Goal: Communication & Community: Answer question/provide support

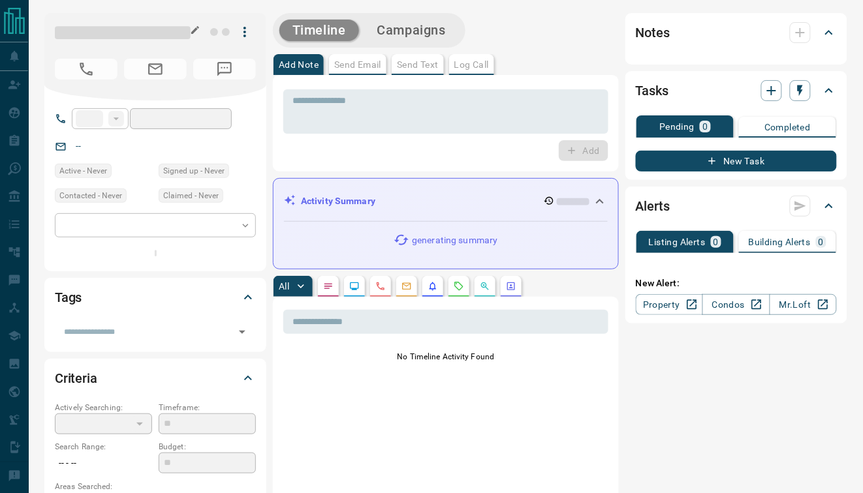
type input "**"
type input "**********"
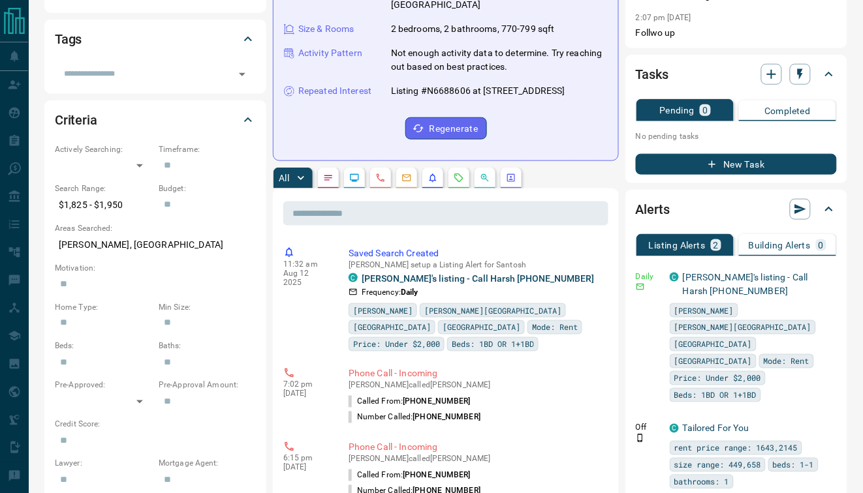
scroll to position [272, 0]
click at [829, 271] on icon "button" at bounding box center [828, 276] width 12 height 12
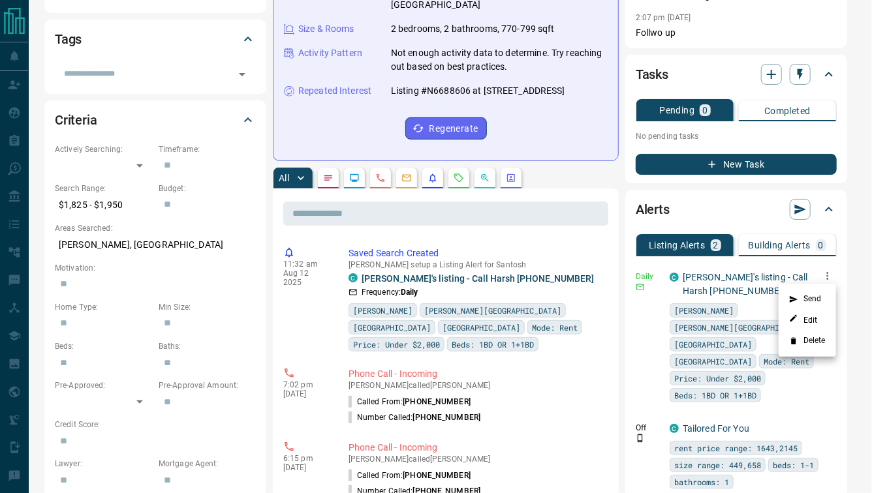
click at [819, 298] on li "Send" at bounding box center [806, 299] width 57 height 21
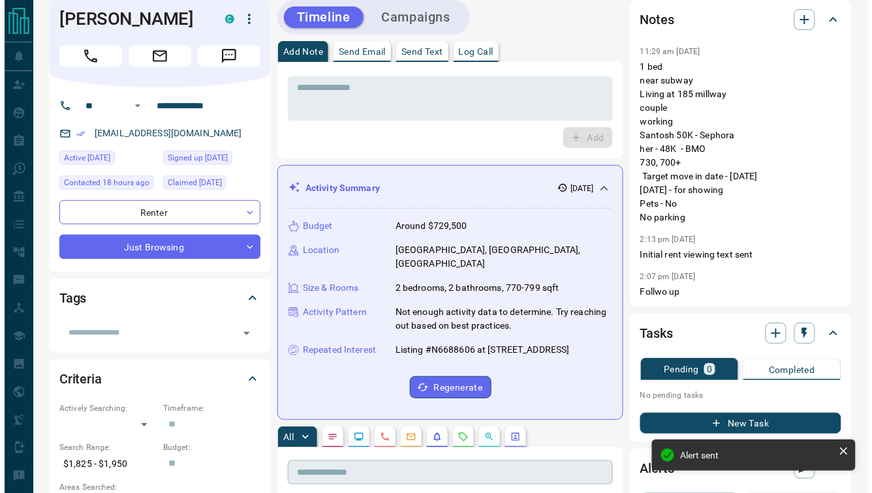
scroll to position [0, 0]
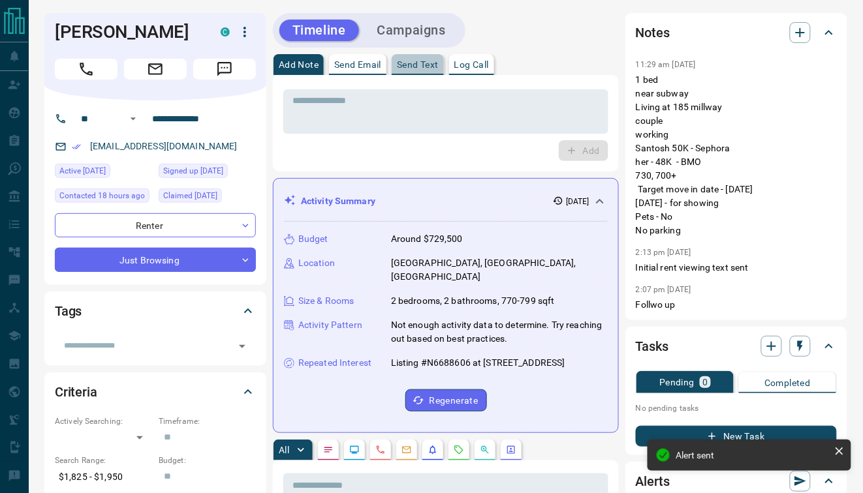
click at [415, 57] on button "Send Text" at bounding box center [418, 64] width 52 height 21
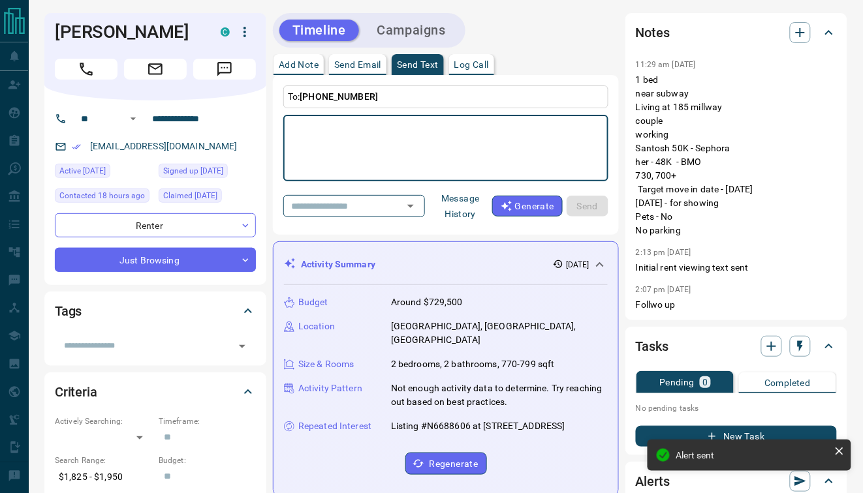
click at [463, 196] on button "Message History" at bounding box center [460, 206] width 63 height 37
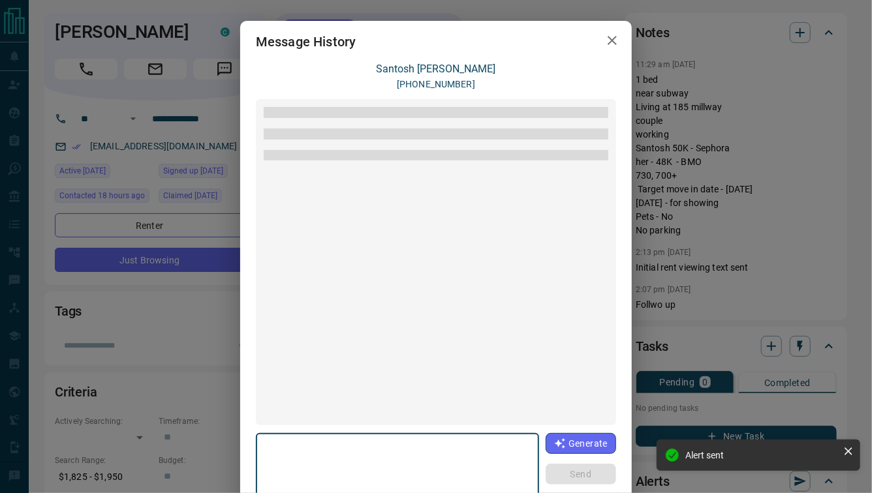
scroll to position [1316, 0]
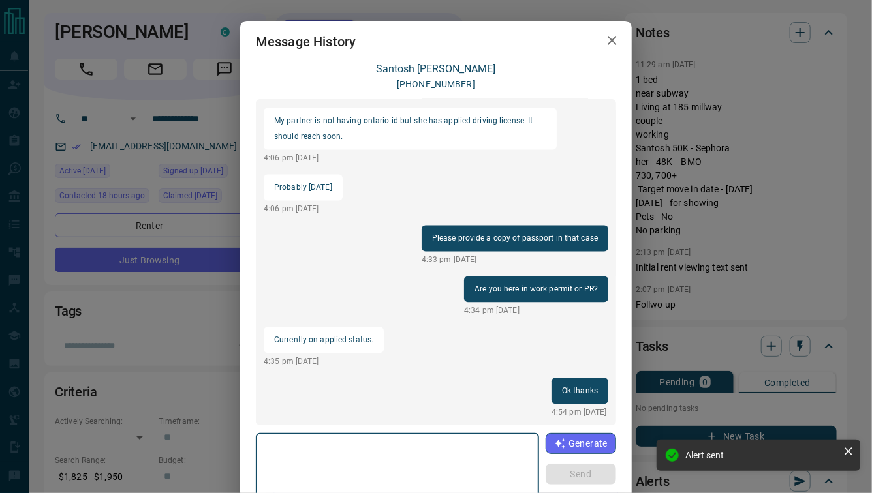
click at [333, 457] on textarea at bounding box center [397, 466] width 265 height 55
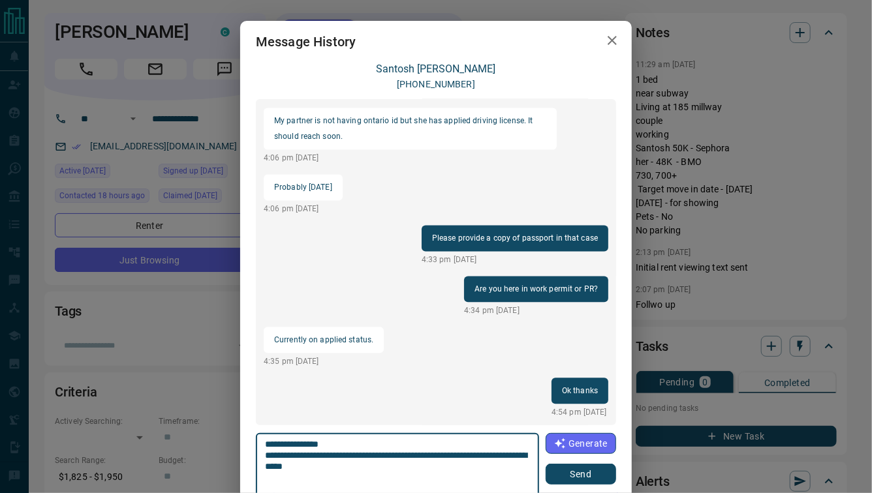
type textarea "**********"
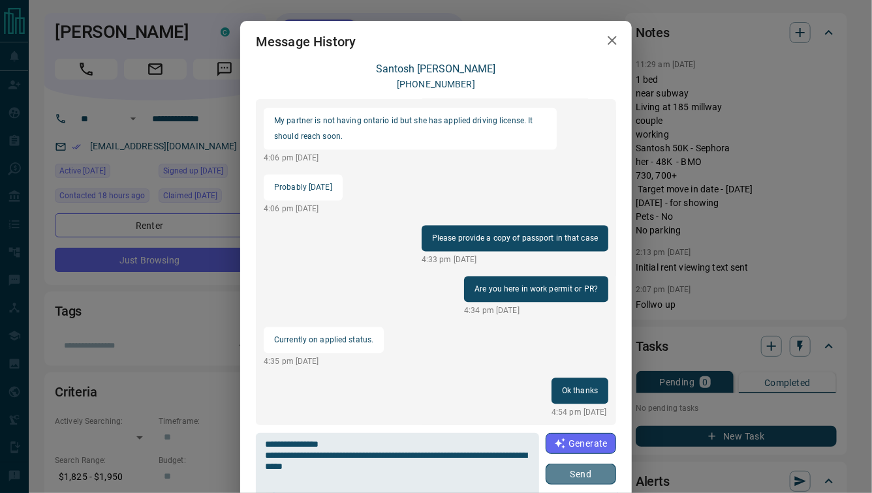
drag, startPoint x: 581, startPoint y: 480, endPoint x: 600, endPoint y: 470, distance: 20.7
click at [591, 480] on button "Send" at bounding box center [580, 474] width 70 height 21
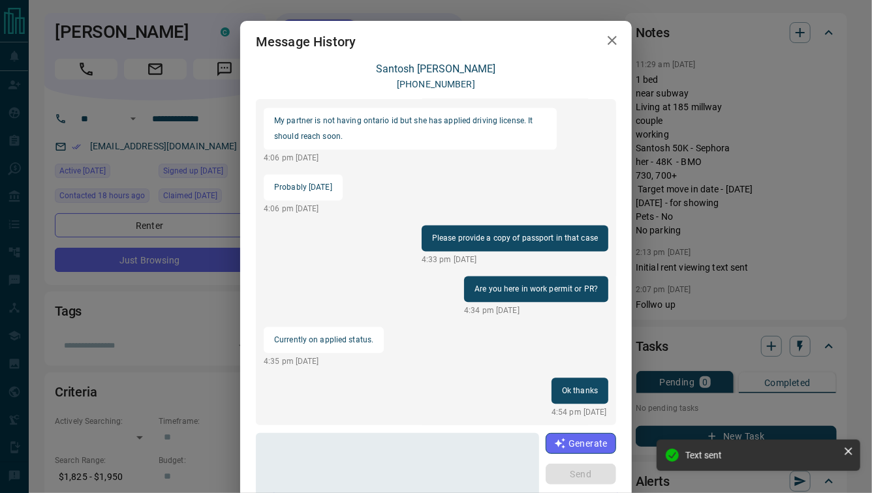
scroll to position [1332, 0]
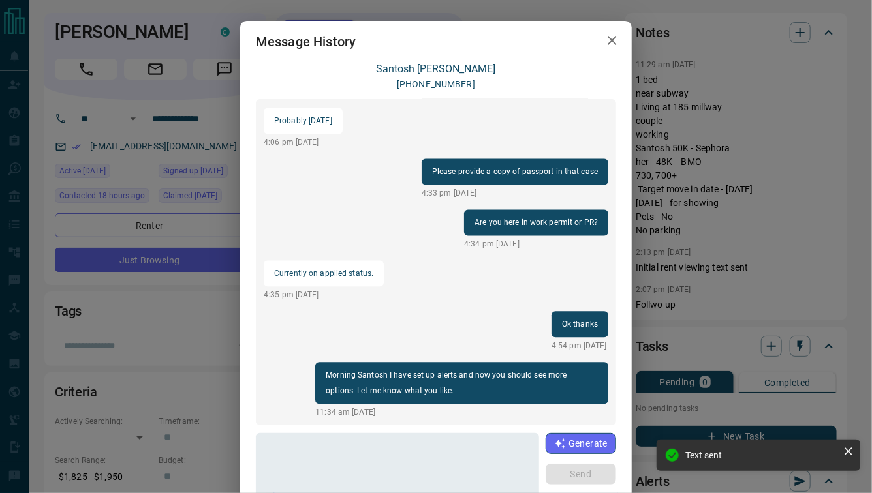
click at [609, 40] on icon "button" at bounding box center [611, 40] width 9 height 9
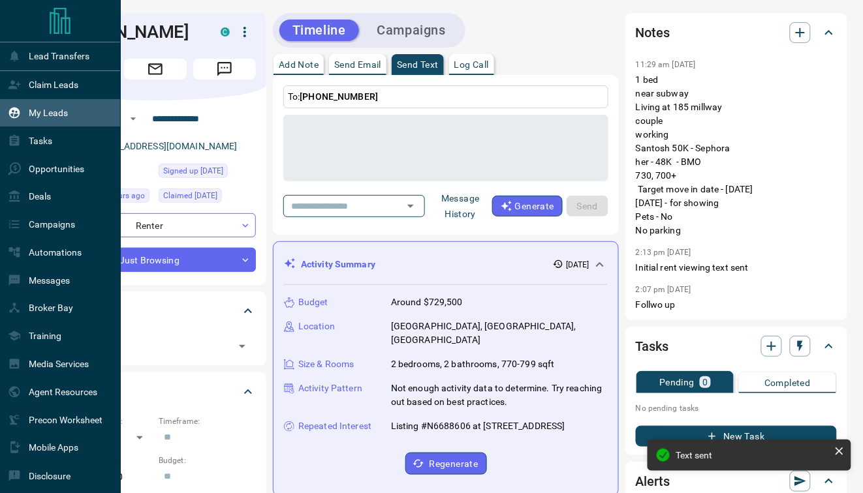
click at [40, 117] on p "My Leads" at bounding box center [48, 113] width 39 height 10
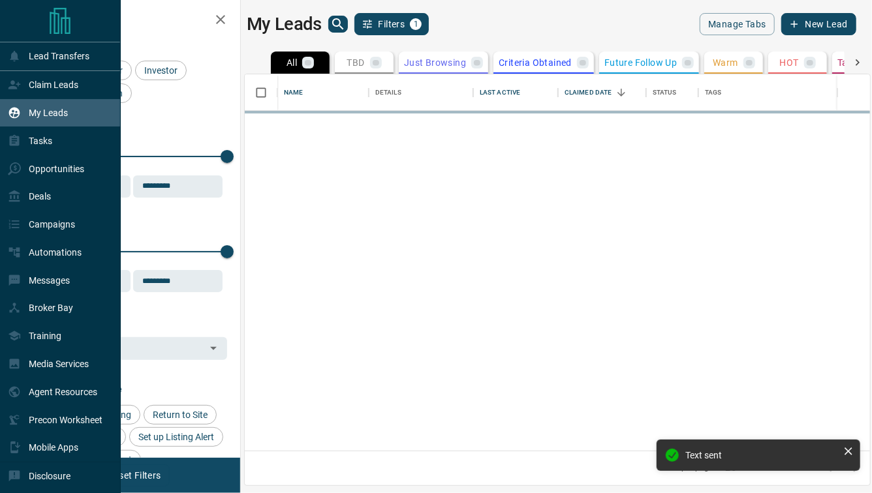
scroll to position [368, 617]
